Goal: Task Accomplishment & Management: Use online tool/utility

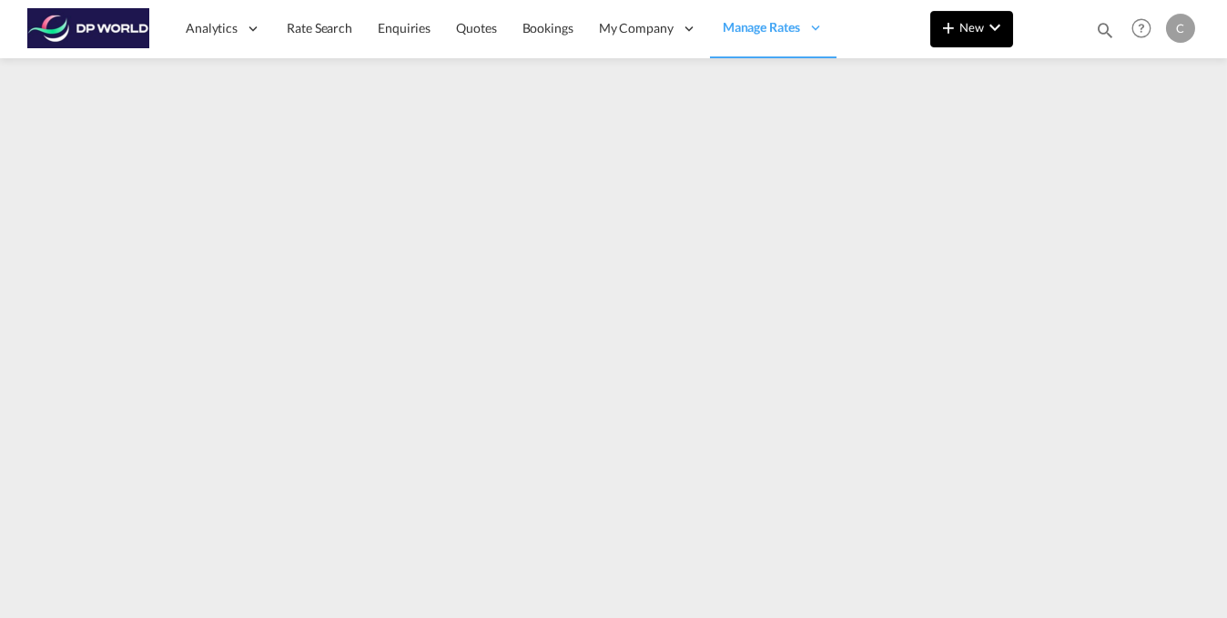
click at [986, 25] on md-icon "icon-chevron-down" at bounding box center [995, 27] width 22 height 22
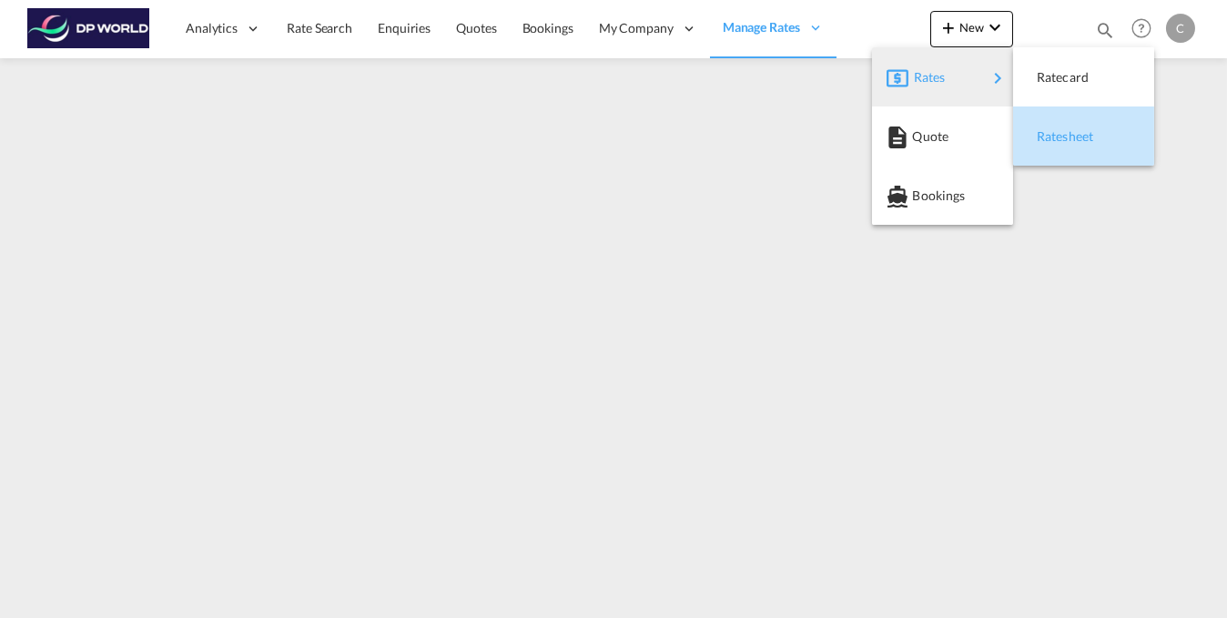
click at [1057, 141] on span "Ratesheet" at bounding box center [1047, 136] width 20 height 36
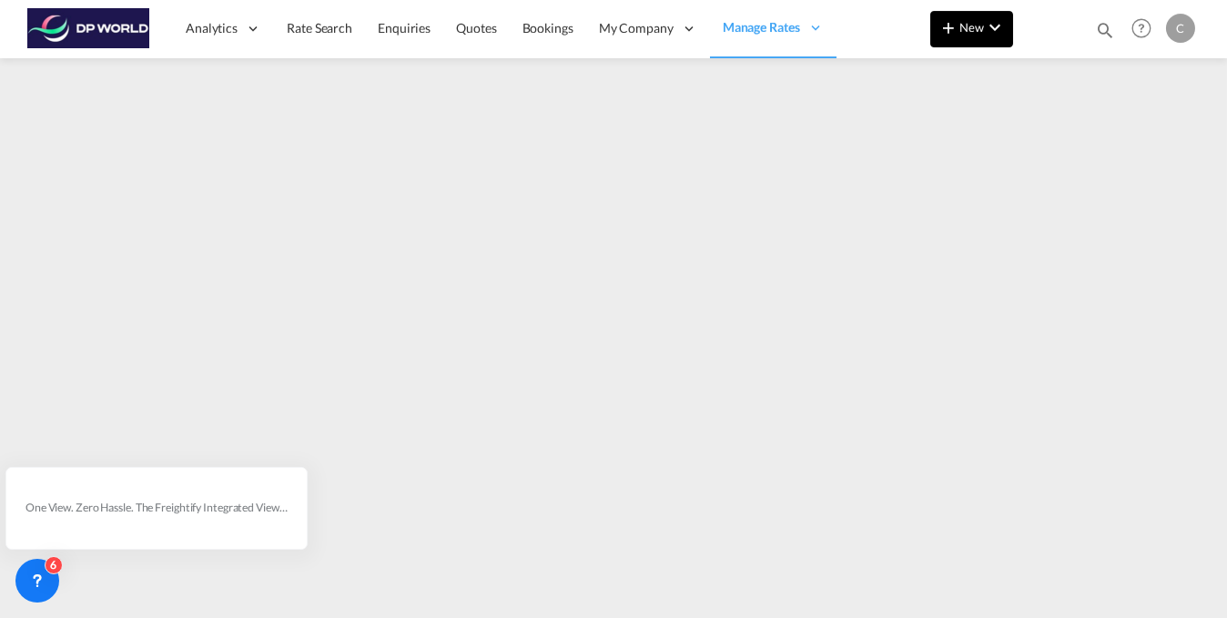
click at [995, 36] on md-icon "icon-chevron-down" at bounding box center [995, 27] width 22 height 22
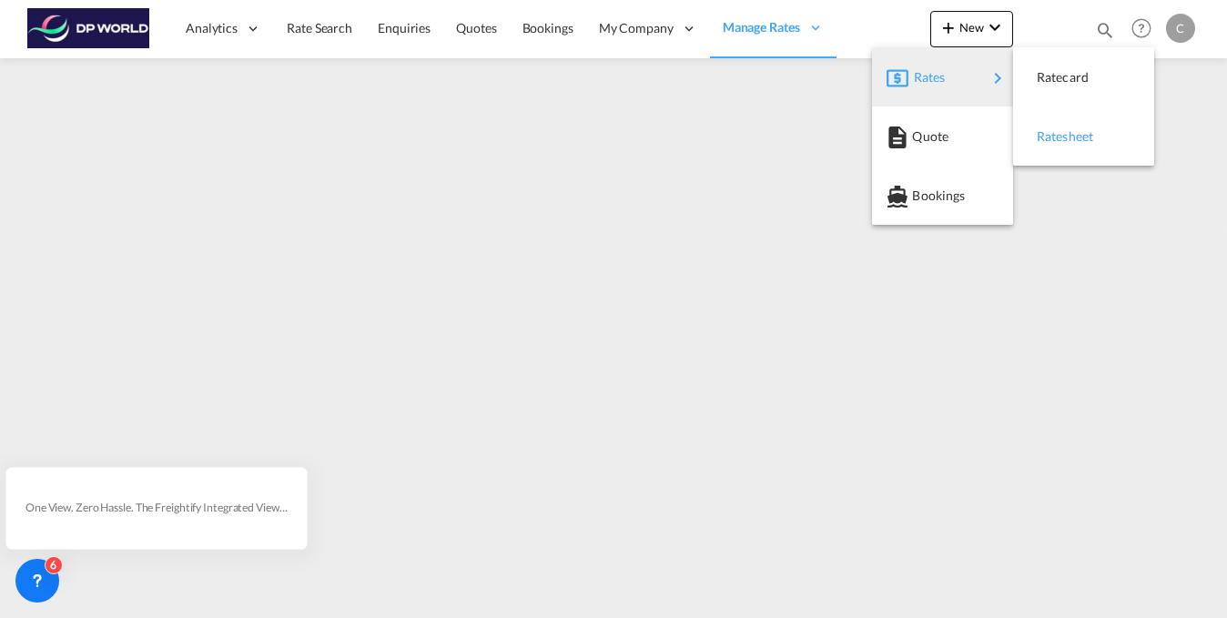
click at [1057, 141] on span "Ratesheet" at bounding box center [1047, 136] width 20 height 36
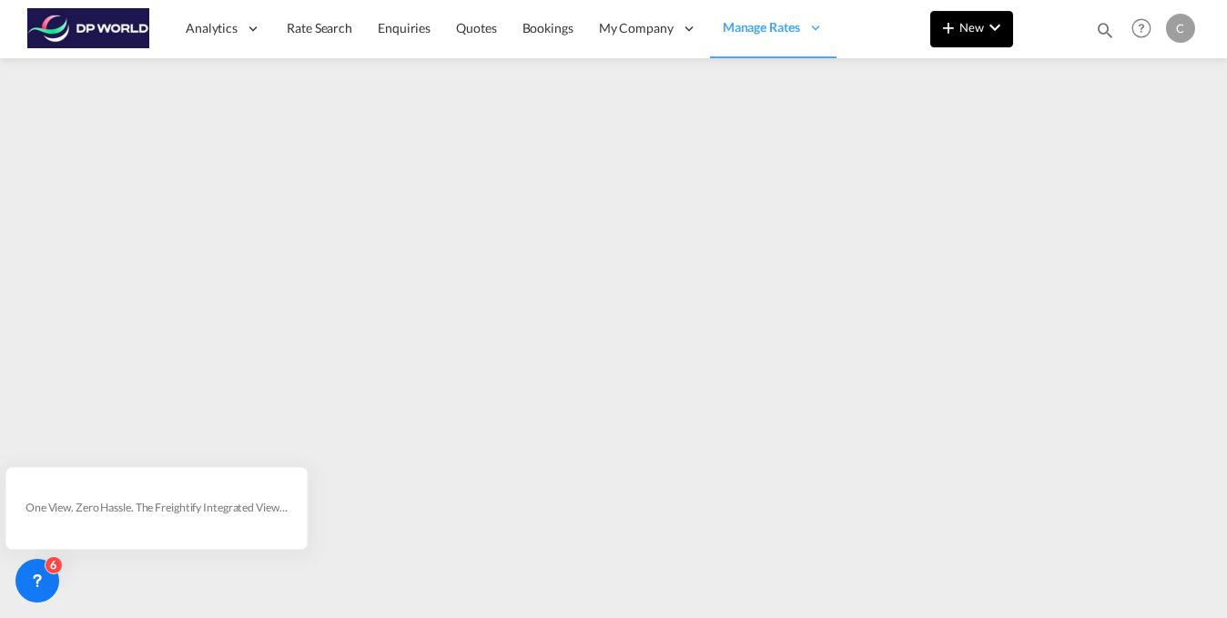
click at [991, 27] on md-icon "icon-chevron-down" at bounding box center [995, 27] width 22 height 22
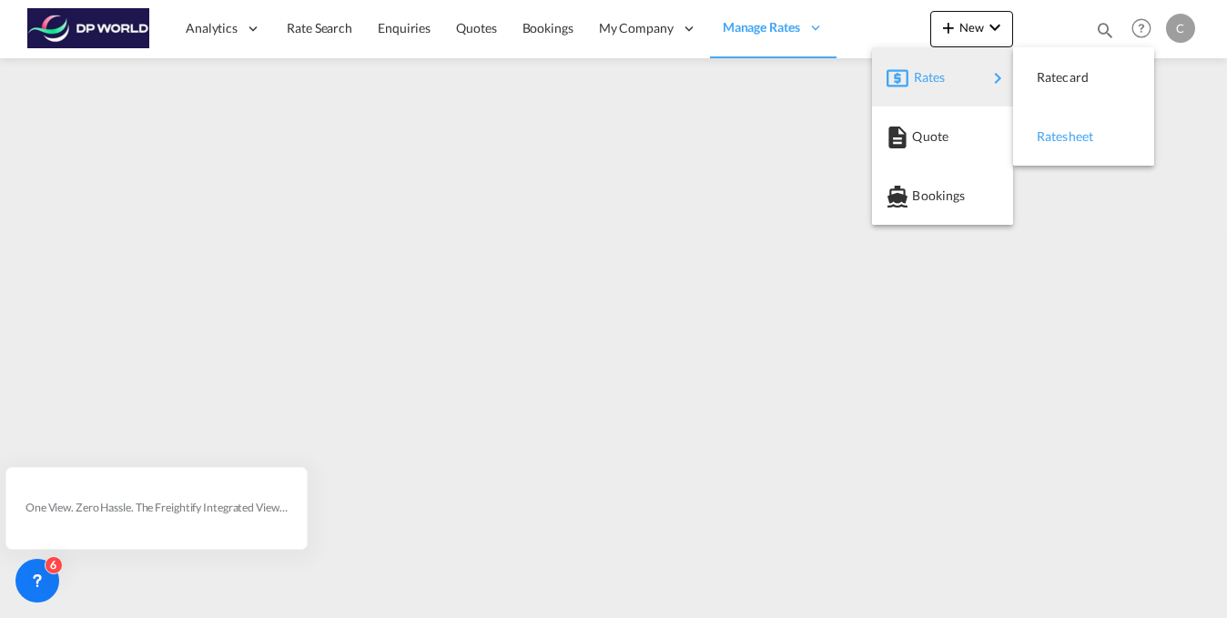
click at [1057, 135] on span "Ratesheet" at bounding box center [1047, 136] width 20 height 36
